Goal: Task Accomplishment & Management: Manage account settings

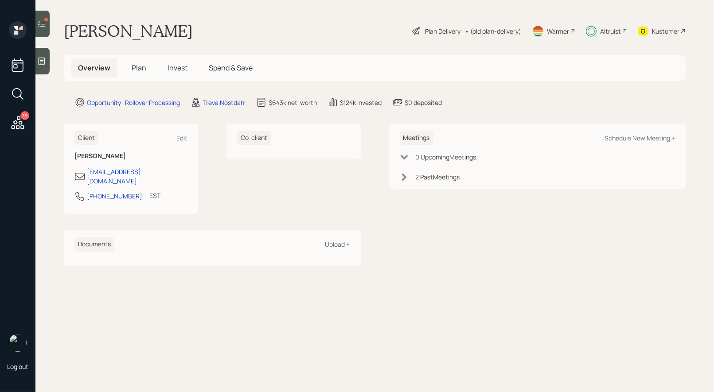
click at [43, 23] on icon at bounding box center [41, 23] width 9 height 9
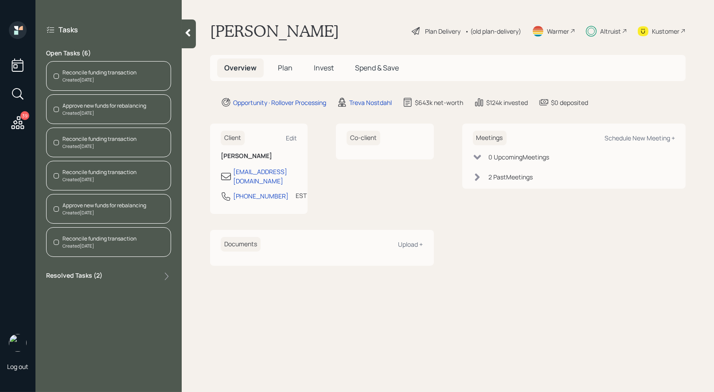
click at [108, 73] on div "Reconcile funding transaction" at bounding box center [99, 73] width 74 height 8
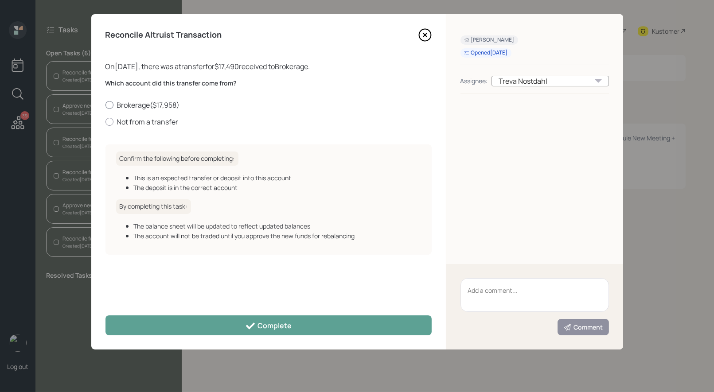
click at [108, 105] on div at bounding box center [109, 105] width 8 height 8
click at [105, 105] on input "Brokerage ( $17,958 )" at bounding box center [105, 105] width 0 height 0
radio input "true"
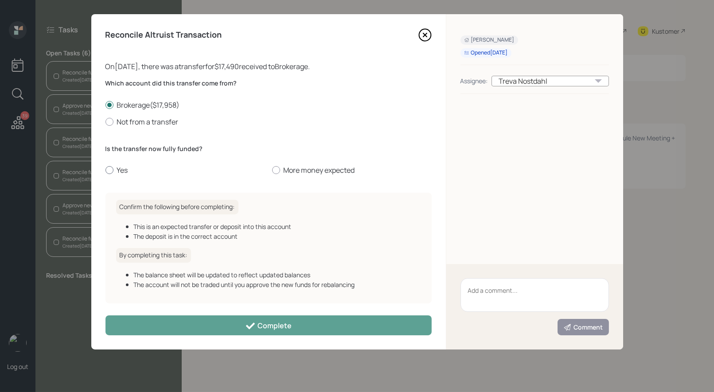
click at [109, 171] on div at bounding box center [109, 170] width 8 height 8
click at [105, 171] on input "Yes" at bounding box center [105, 170] width 0 height 0
radio input "true"
click at [425, 34] on icon at bounding box center [425, 35] width 4 height 4
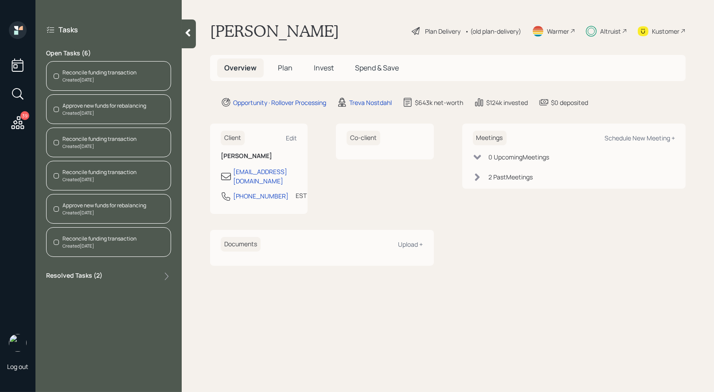
click at [322, 63] on span "Invest" at bounding box center [324, 68] width 20 height 10
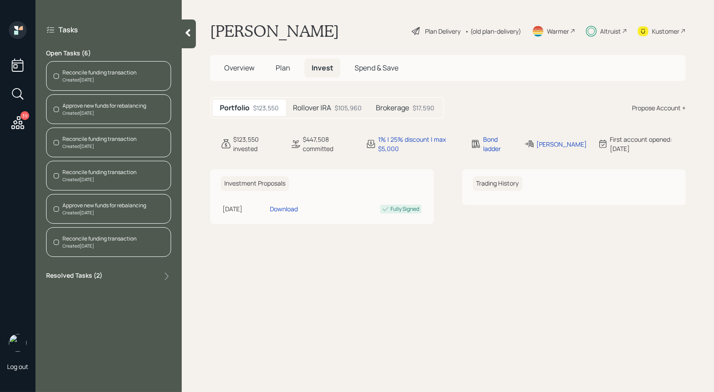
click at [404, 107] on h5 "Brokerage" at bounding box center [392, 108] width 33 height 8
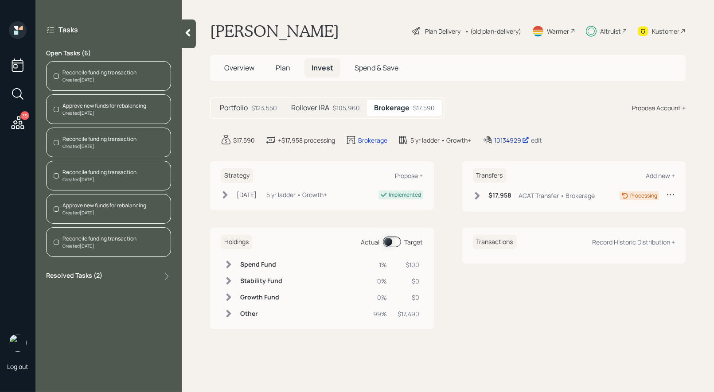
click at [509, 138] on div "10134929" at bounding box center [511, 140] width 35 height 9
click at [94, 137] on div "Reconcile funding transaction" at bounding box center [99, 139] width 74 height 8
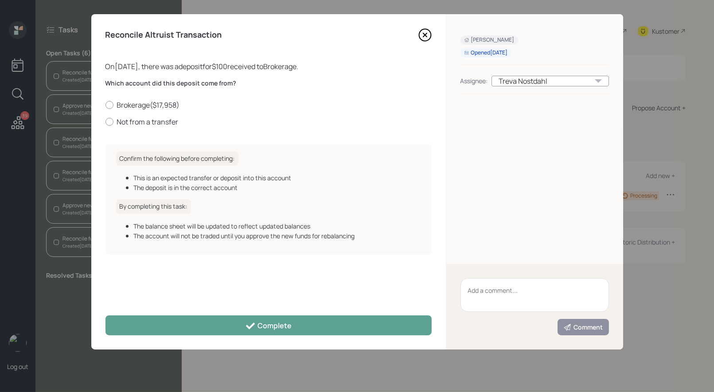
click at [425, 35] on icon at bounding box center [425, 35] width 4 height 4
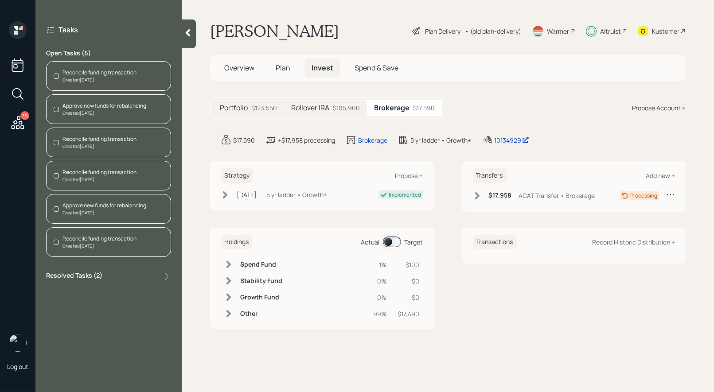
click at [89, 74] on div "Reconcile funding transaction" at bounding box center [99, 73] width 74 height 8
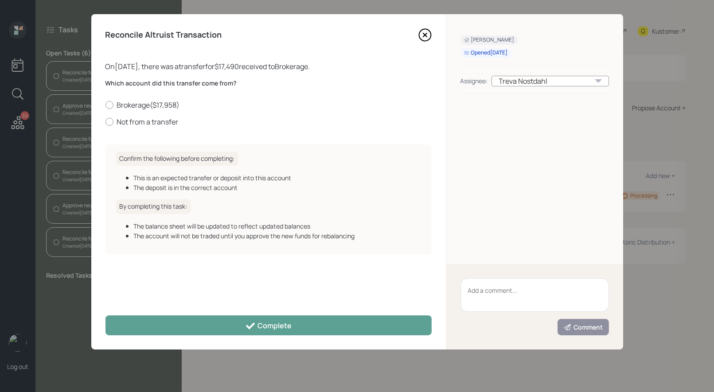
click at [423, 30] on icon at bounding box center [424, 34] width 13 height 13
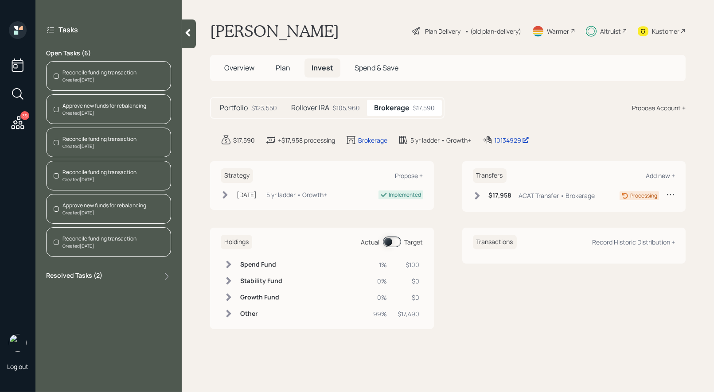
click at [98, 235] on div "Reconcile funding transaction" at bounding box center [99, 239] width 74 height 8
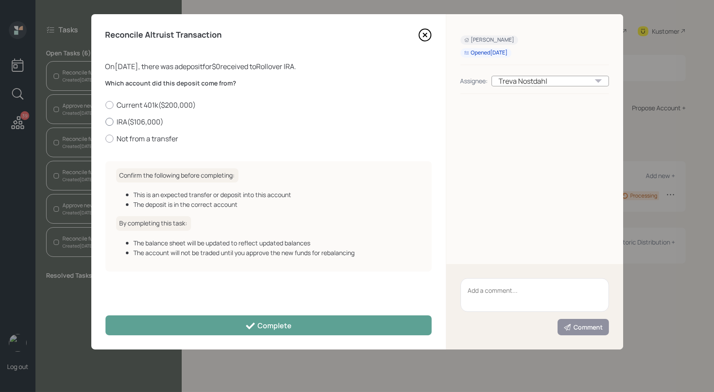
click at [109, 120] on div at bounding box center [109, 122] width 8 height 8
click at [105, 121] on input "IRA ( $106,000 )" at bounding box center [105, 121] width 0 height 0
radio input "true"
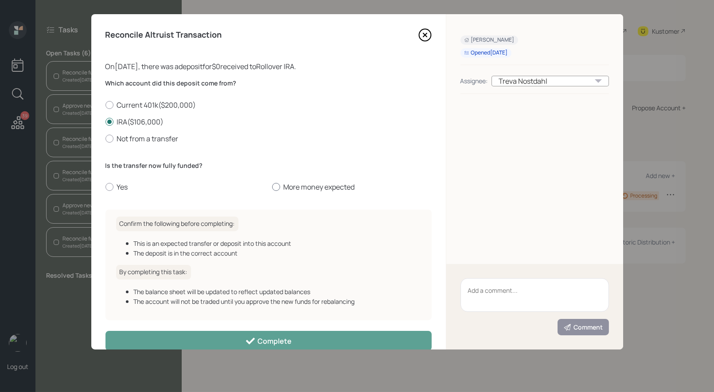
click at [278, 188] on div at bounding box center [276, 187] width 8 height 8
click at [272, 187] on input "More money expected" at bounding box center [272, 187] width 0 height 0
radio input "true"
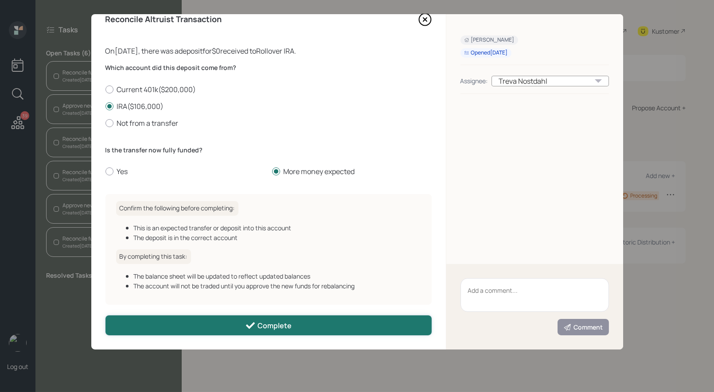
click at [270, 331] on button "Complete" at bounding box center [268, 325] width 326 height 20
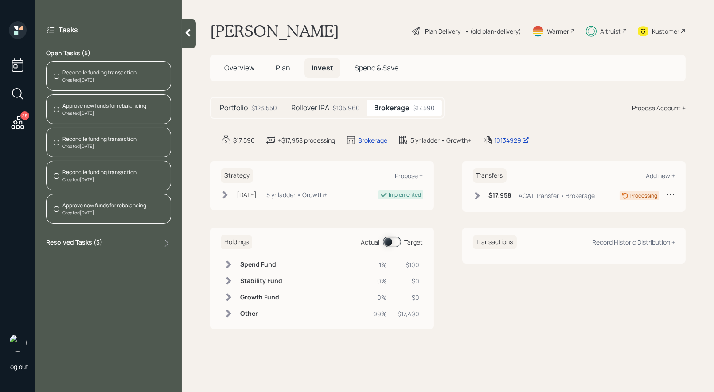
click at [86, 174] on div "Reconcile funding transaction" at bounding box center [99, 172] width 74 height 8
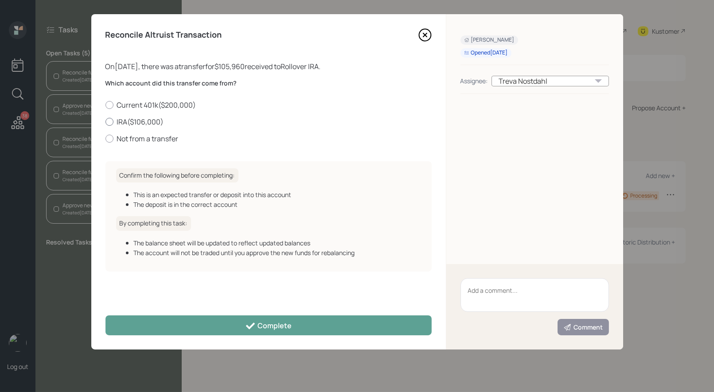
click at [131, 117] on label "IRA ( $106,000 )" at bounding box center [268, 122] width 326 height 10
click at [105, 121] on input "IRA ( $106,000 )" at bounding box center [105, 121] width 0 height 0
radio input "true"
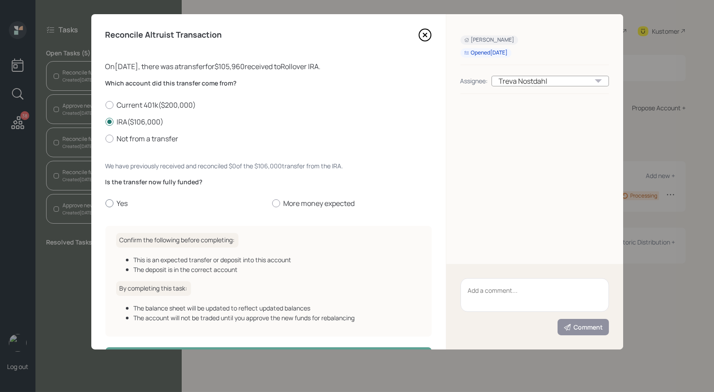
click at [111, 202] on div at bounding box center [109, 203] width 8 height 8
click at [105, 203] on input "Yes" at bounding box center [105, 203] width 0 height 0
radio input "true"
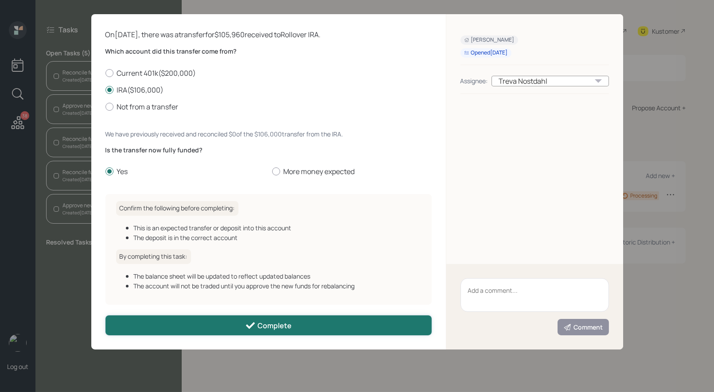
click at [242, 320] on button "Complete" at bounding box center [268, 325] width 326 height 20
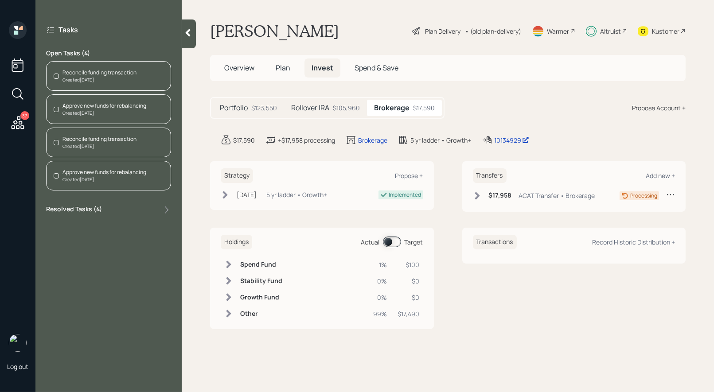
click at [103, 178] on div "Created [DATE]" at bounding box center [104, 179] width 84 height 7
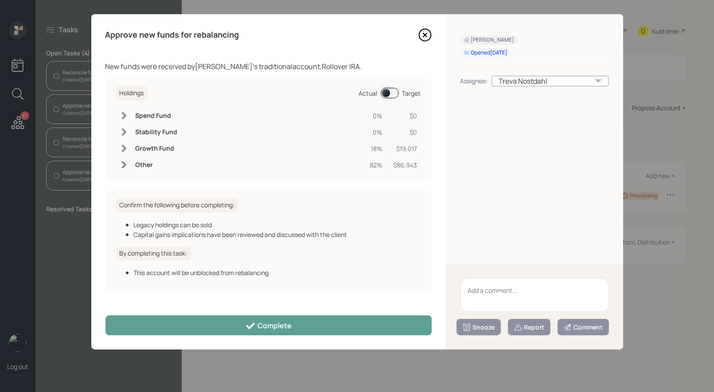
click at [386, 92] on span at bounding box center [389, 93] width 18 height 11
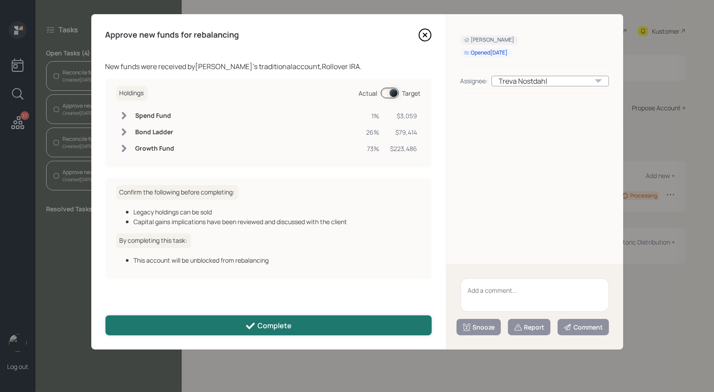
click at [322, 326] on button "Complete" at bounding box center [268, 325] width 326 height 20
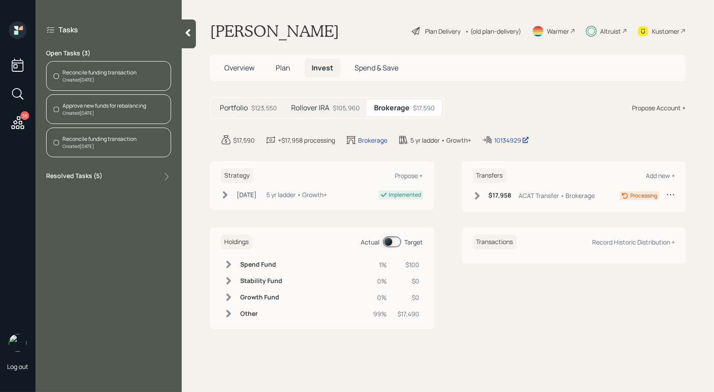
click at [94, 143] on div "Created [DATE]" at bounding box center [99, 146] width 74 height 7
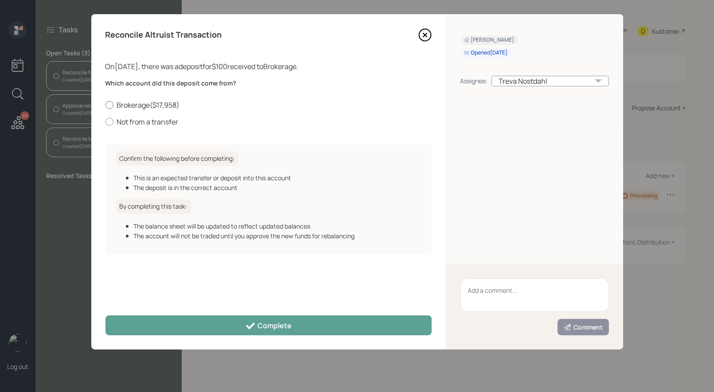
click at [107, 103] on div at bounding box center [109, 105] width 8 height 8
click at [105, 105] on input "Brokerage ( $17,958 )" at bounding box center [105, 105] width 0 height 0
radio input "true"
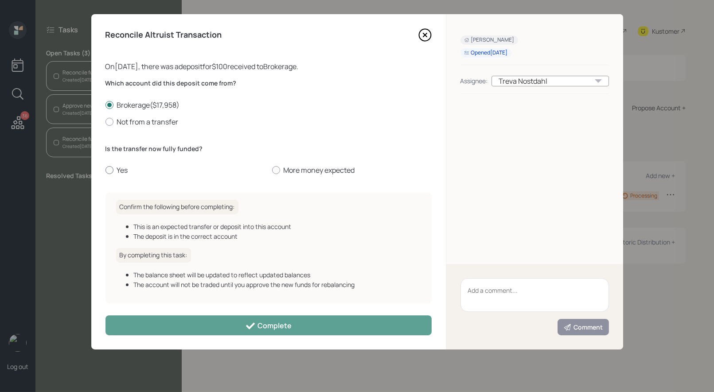
click at [109, 169] on div at bounding box center [109, 170] width 8 height 8
click at [105, 170] on input "Yes" at bounding box center [105, 170] width 0 height 0
radio input "true"
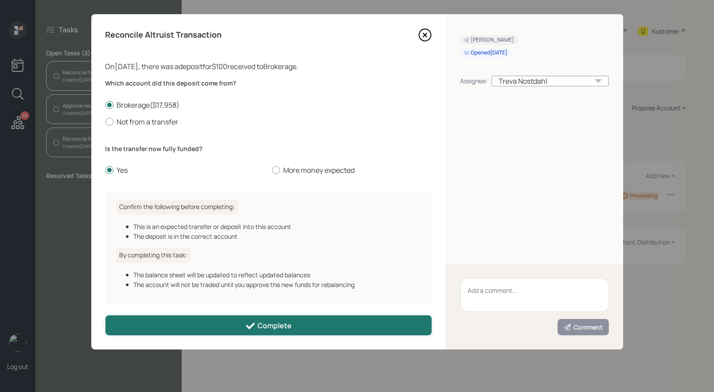
click at [291, 328] on button "Complete" at bounding box center [268, 325] width 326 height 20
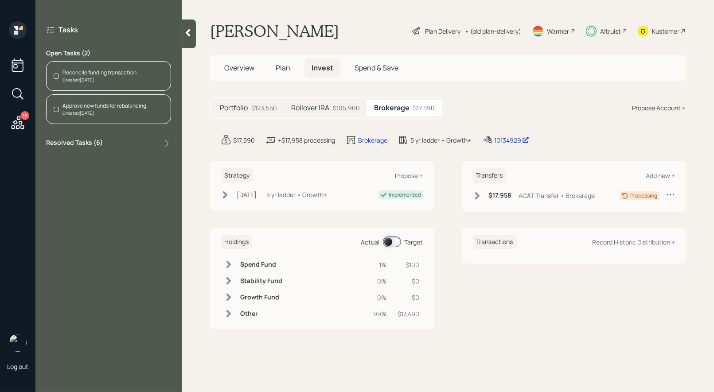
click at [99, 108] on div "Approve new funds for rebalancing" at bounding box center [104, 106] width 84 height 8
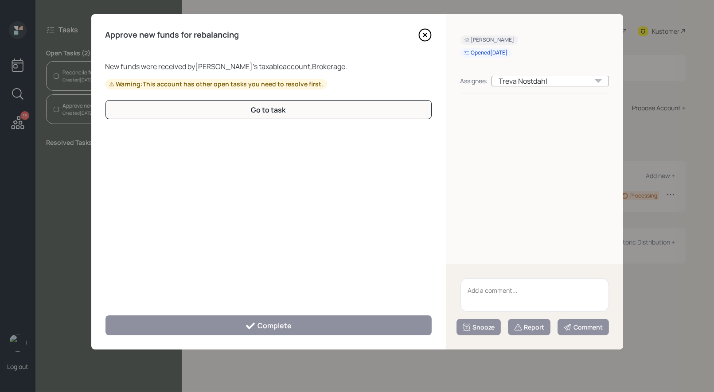
click at [421, 35] on icon at bounding box center [424, 34] width 13 height 13
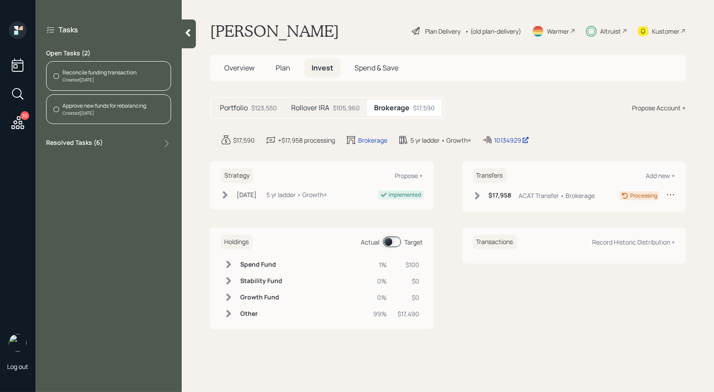
click at [74, 74] on div "Reconcile funding transaction" at bounding box center [99, 73] width 74 height 8
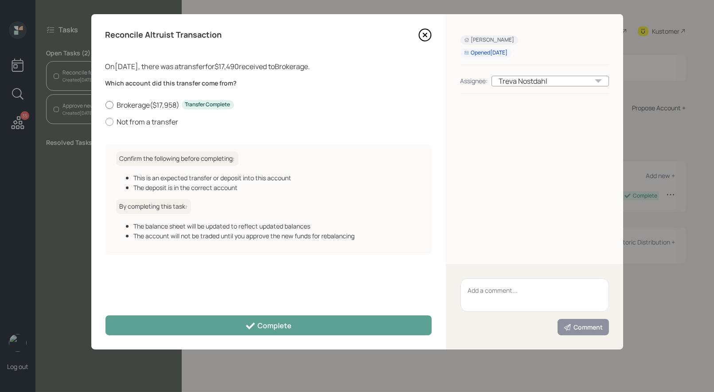
click at [111, 105] on div at bounding box center [109, 105] width 8 height 8
click at [105, 105] on input "Brokerage ( $17,958 ) Transfer Complete" at bounding box center [105, 105] width 0 height 0
radio input "true"
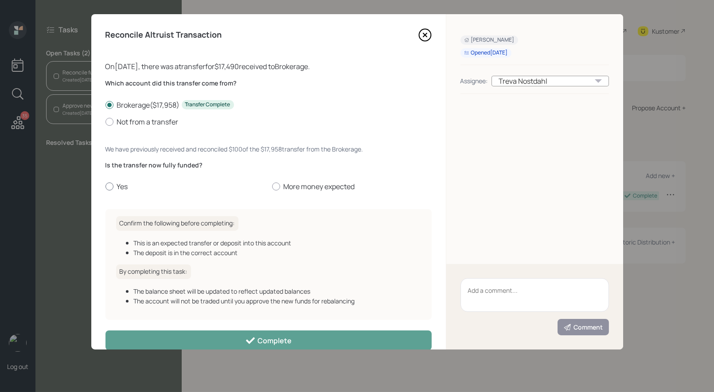
click at [109, 186] on div at bounding box center [109, 186] width 8 height 8
click at [105, 186] on input "Yes" at bounding box center [105, 186] width 0 height 0
radio input "true"
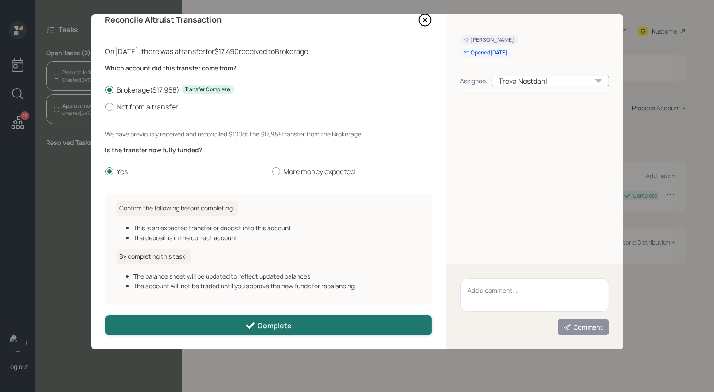
click at [232, 321] on button "Complete" at bounding box center [268, 325] width 326 height 20
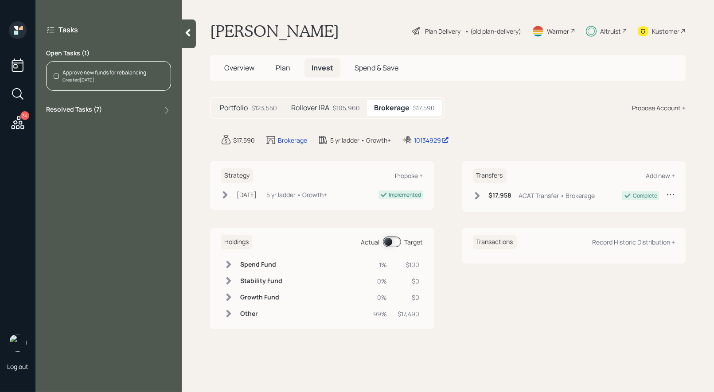
click at [109, 79] on div "Created [DATE]" at bounding box center [104, 80] width 84 height 7
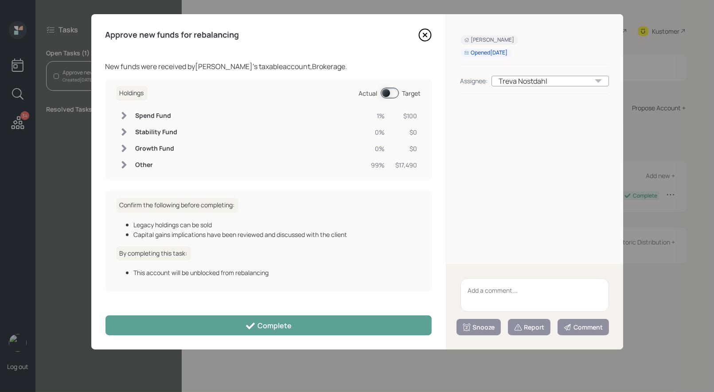
click at [384, 93] on span at bounding box center [389, 93] width 18 height 11
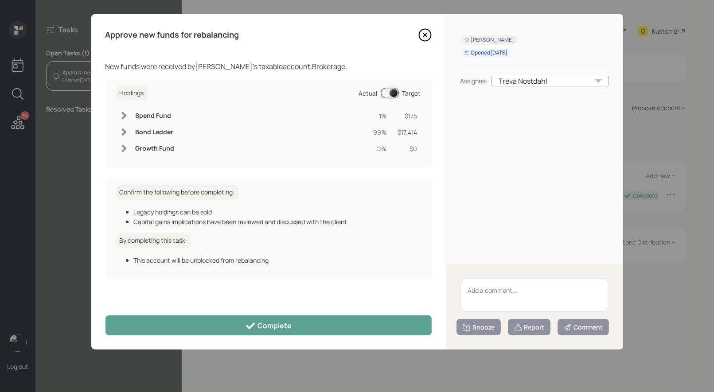
click at [392, 92] on span at bounding box center [389, 93] width 18 height 11
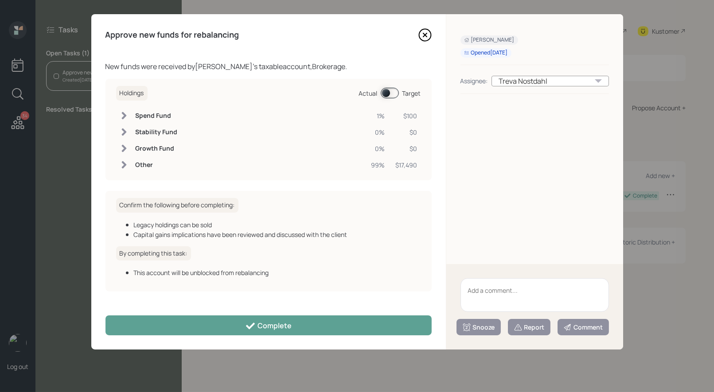
click at [424, 31] on icon at bounding box center [424, 34] width 13 height 13
